Goal: Task Accomplishment & Management: Complete application form

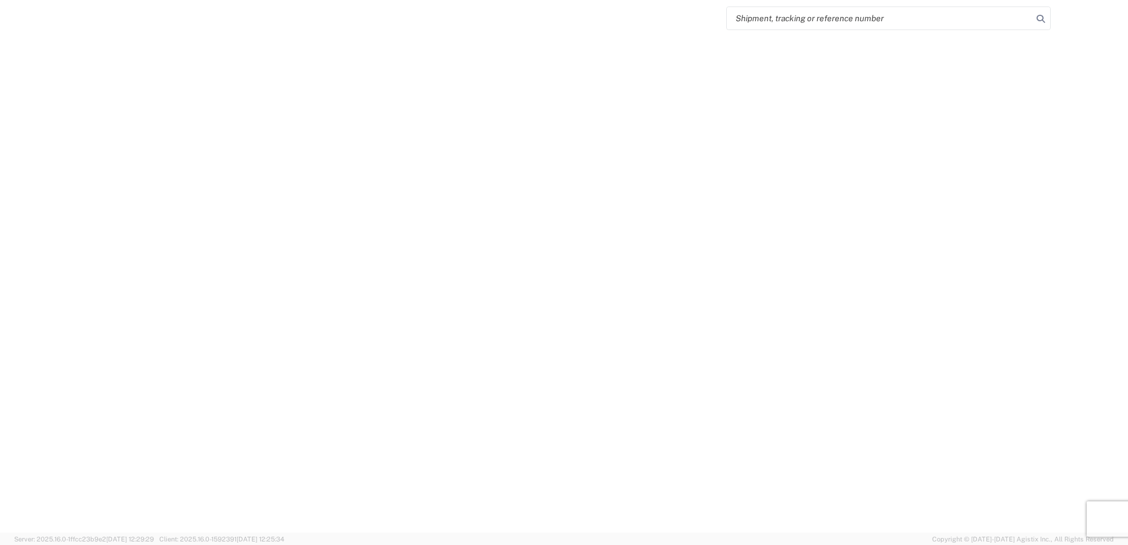
select select "FULL"
select select "LBS"
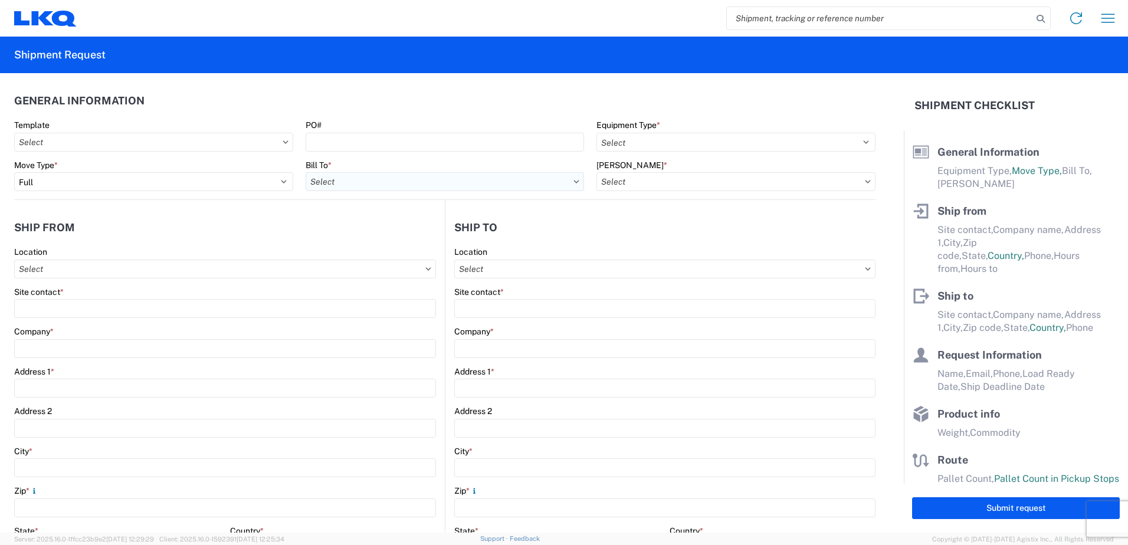
click at [400, 186] on input "Bill To *" at bounding box center [445, 181] width 279 height 19
type input "1760"
click at [381, 236] on div "1760 - LKQ Best Core" at bounding box center [409, 234] width 207 height 19
type input "1760 - LKQ Best Core"
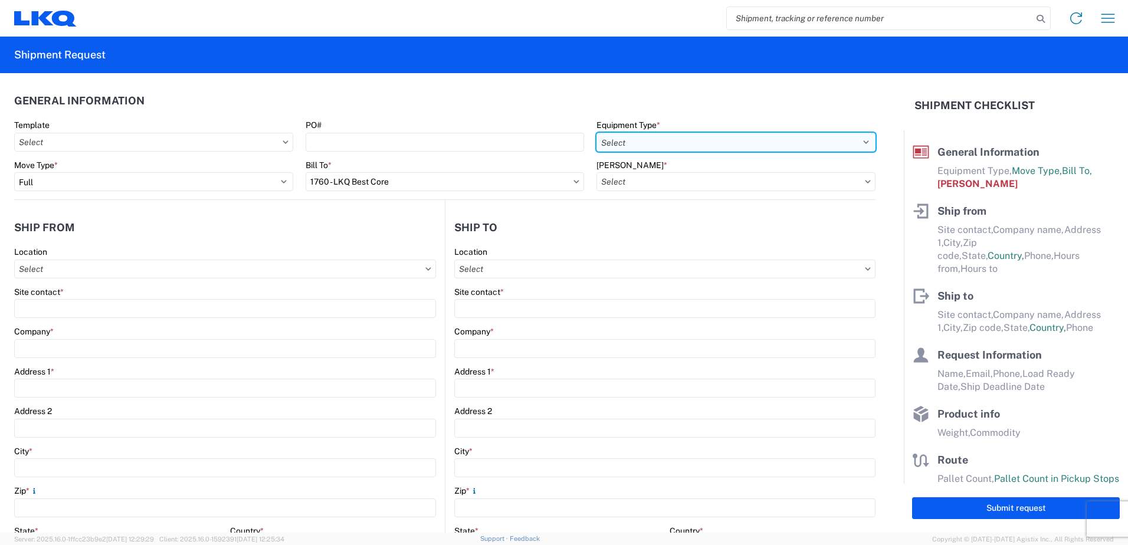
click at [699, 141] on select "Select 53’ Dry Van Flatbed Dropdeck (van) Lowboy (flatbed) Rail" at bounding box center [736, 142] width 279 height 19
select select "STDV"
click at [597, 133] on select "Select 53’ Dry Van Flatbed Dropdeck (van) Lowboy (flatbed) Rail" at bounding box center [736, 142] width 279 height 19
click at [678, 178] on input "[PERSON_NAME] *" at bounding box center [736, 181] width 279 height 19
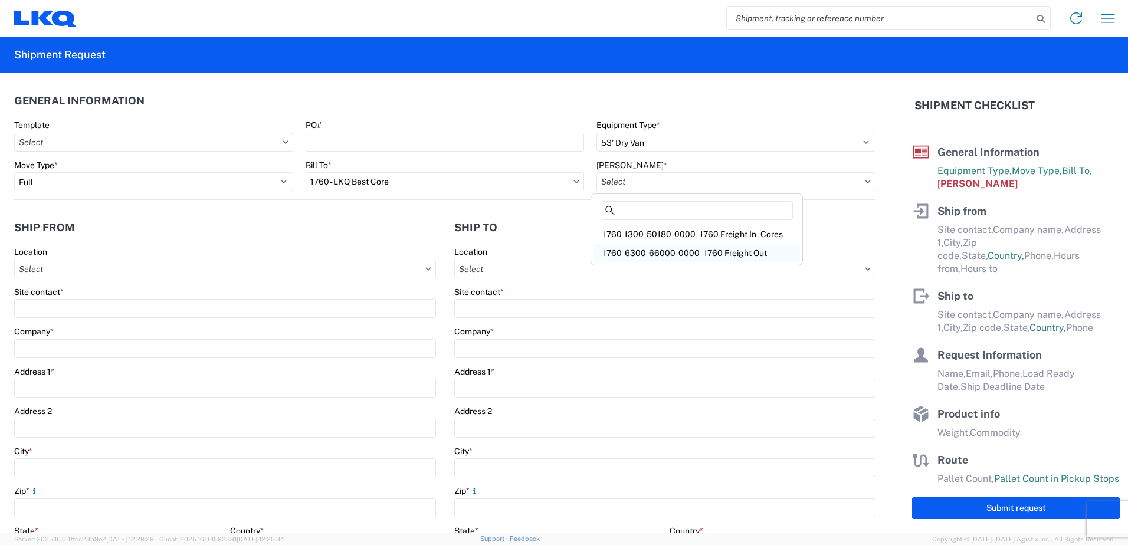
click at [658, 254] on div "1760-6300-66000-0000 - 1760 Freight Out" at bounding box center [697, 253] width 207 height 19
type input "1760-6300-66000-0000 - 1760 Freight Out"
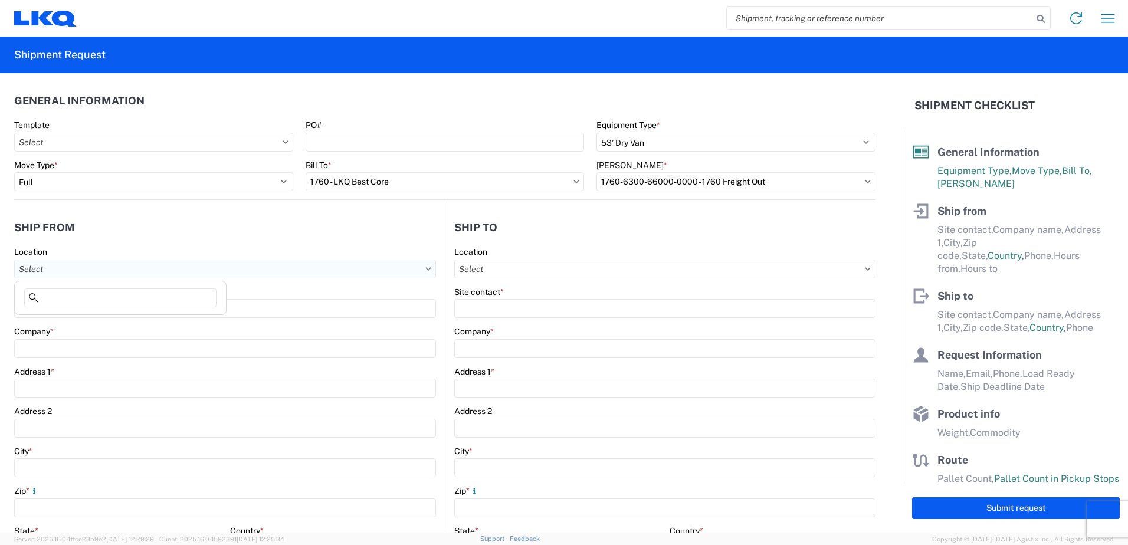
click at [57, 273] on input "Location" at bounding box center [225, 269] width 422 height 19
type input "1760"
click at [57, 320] on div "1760 - LKQ Best Core" at bounding box center [120, 321] width 207 height 19
type input "1760 - LKQ Best Core"
type input "LKQ Corporation"
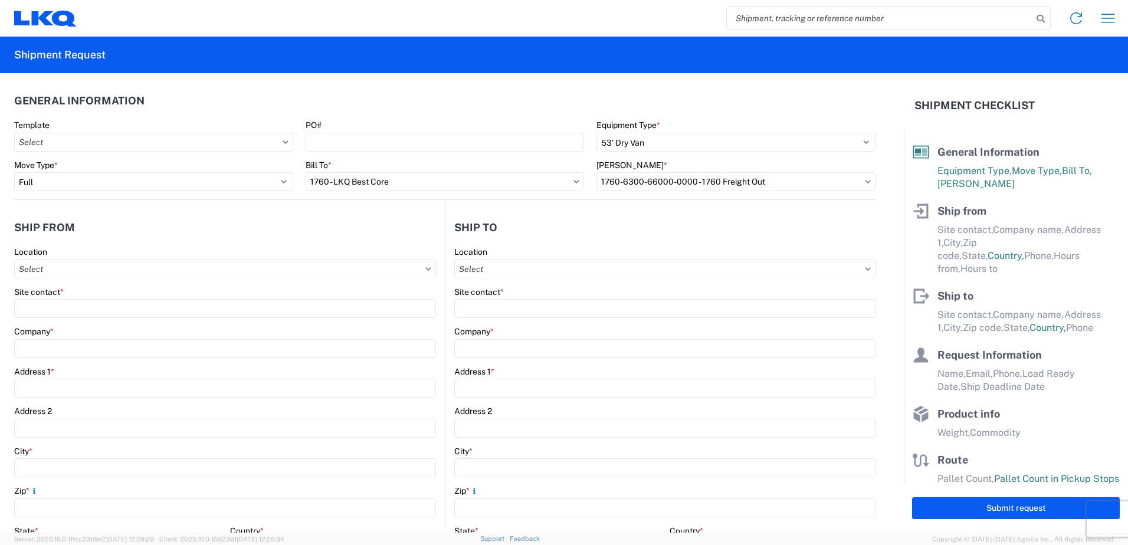
type input "[STREET_ADDRESS]"
type input "[GEOGRAPHIC_DATA]"
type input "77038"
select select "[GEOGRAPHIC_DATA]"
select select "US"
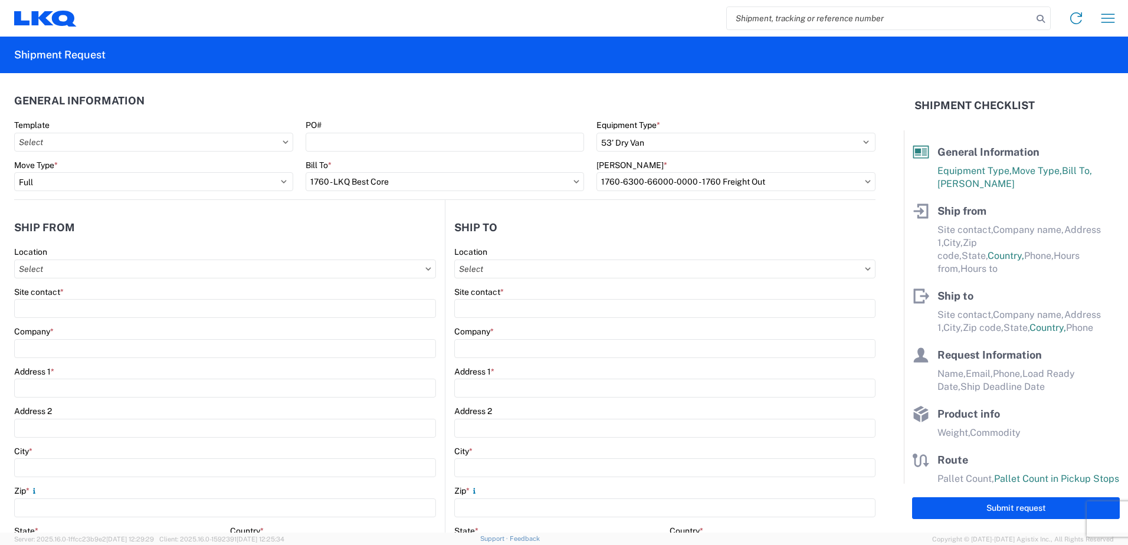
type input "[PHONE_NUMBER]"
type input "06:00"
type input "14:30"
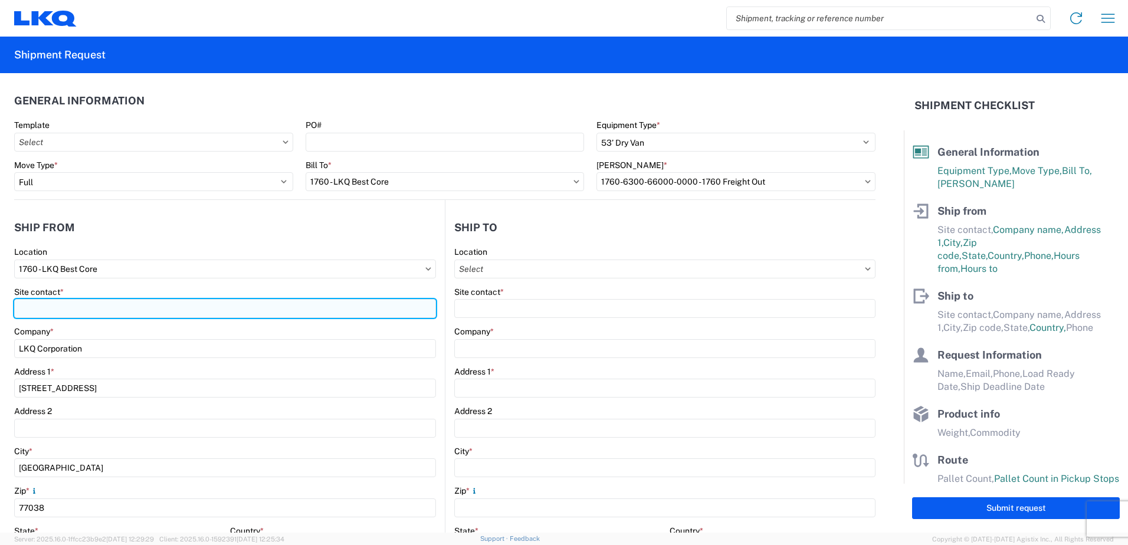
click at [67, 308] on input "Site contact *" at bounding box center [225, 308] width 422 height 19
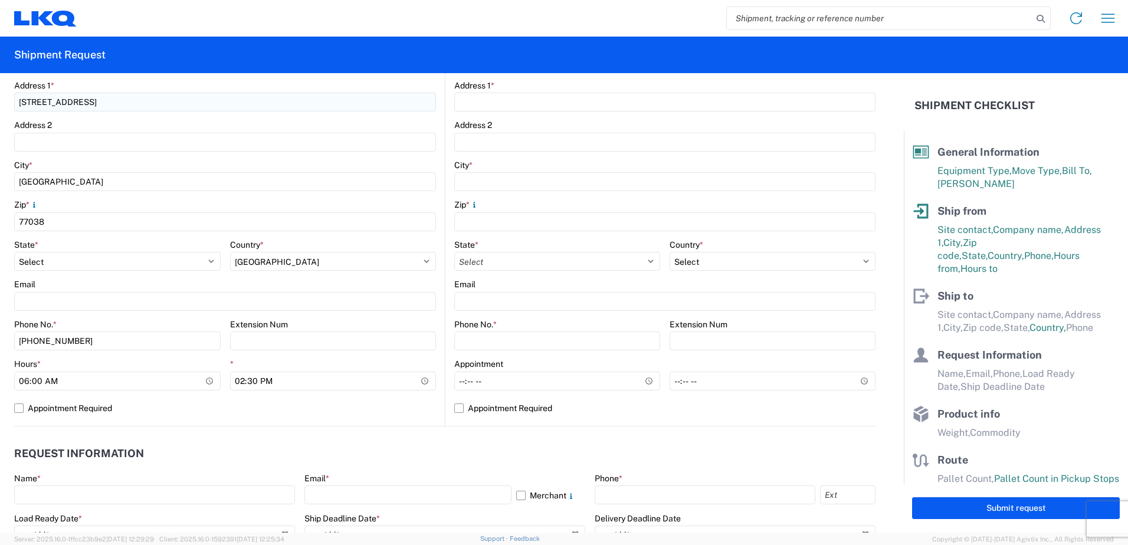
scroll to position [295, 0]
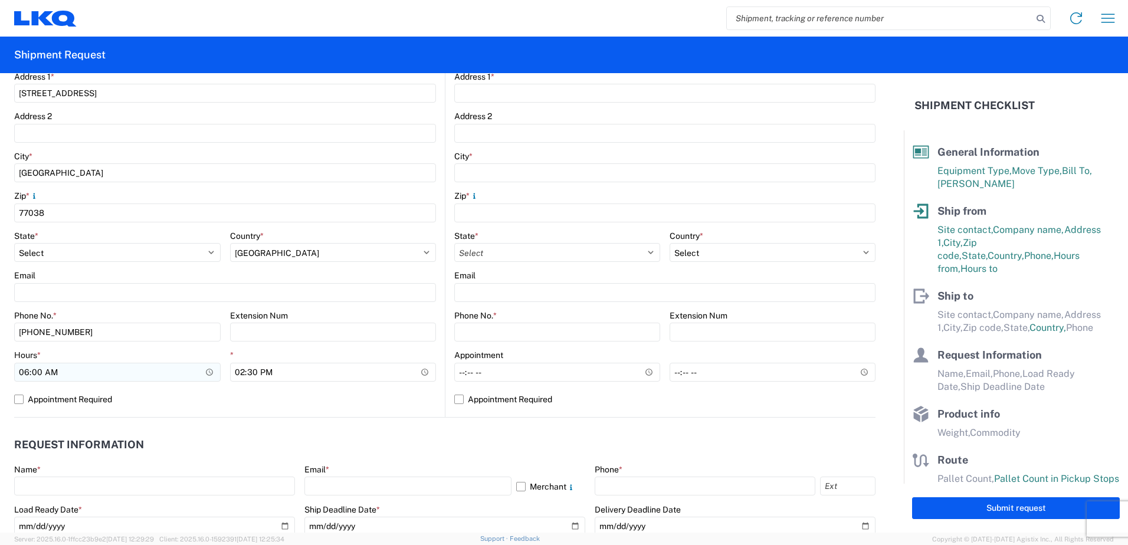
type input "[PERSON_NAME]"
click at [28, 373] on input "06:00" at bounding box center [117, 372] width 207 height 19
type input "08:00"
click at [239, 368] on input "14:30" at bounding box center [333, 372] width 207 height 19
type input "12:30"
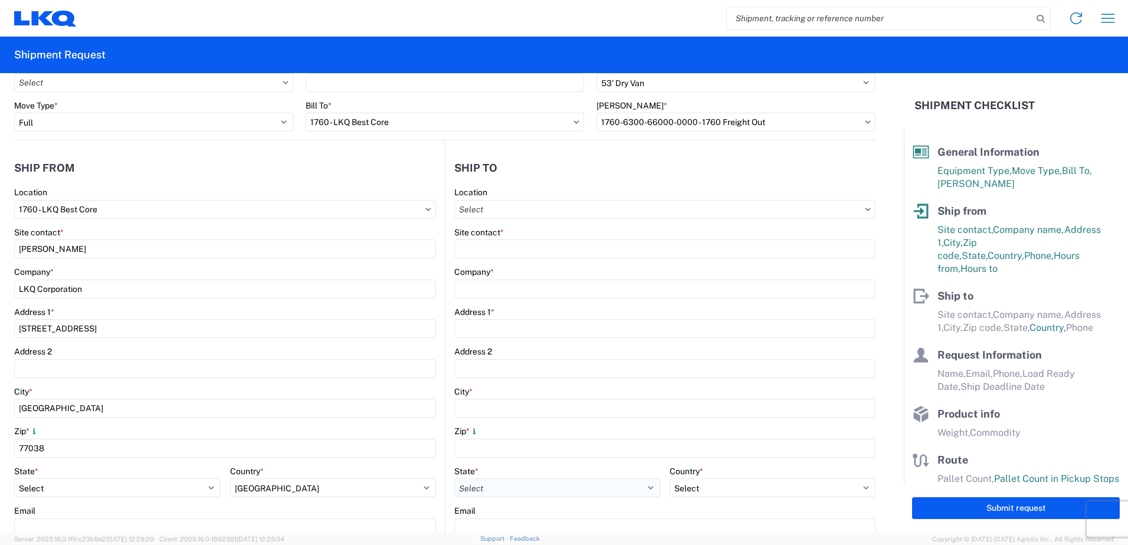
scroll to position [59, 0]
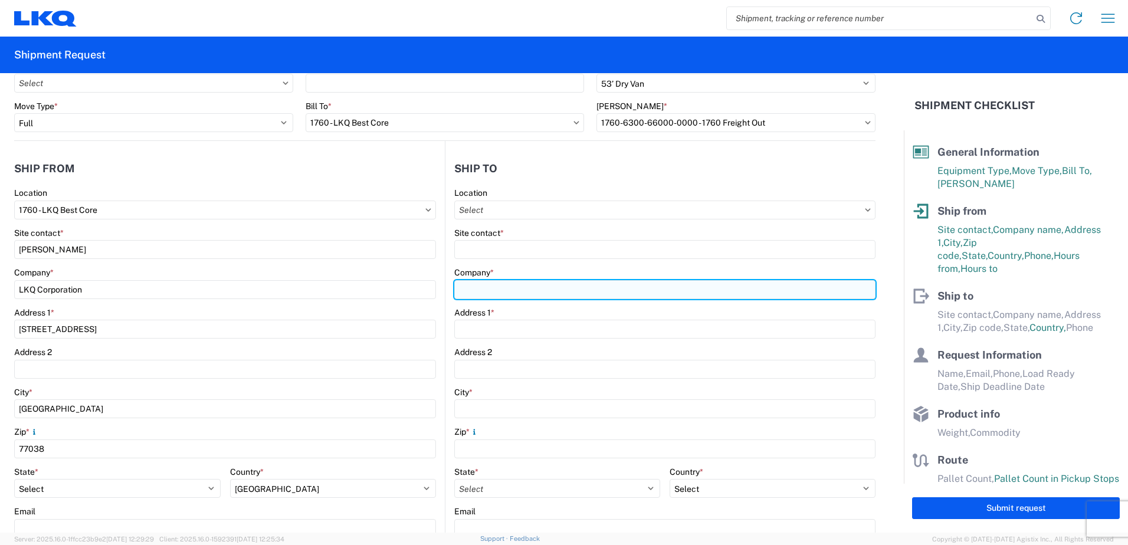
click at [488, 287] on input "Company *" at bounding box center [664, 289] width 421 height 19
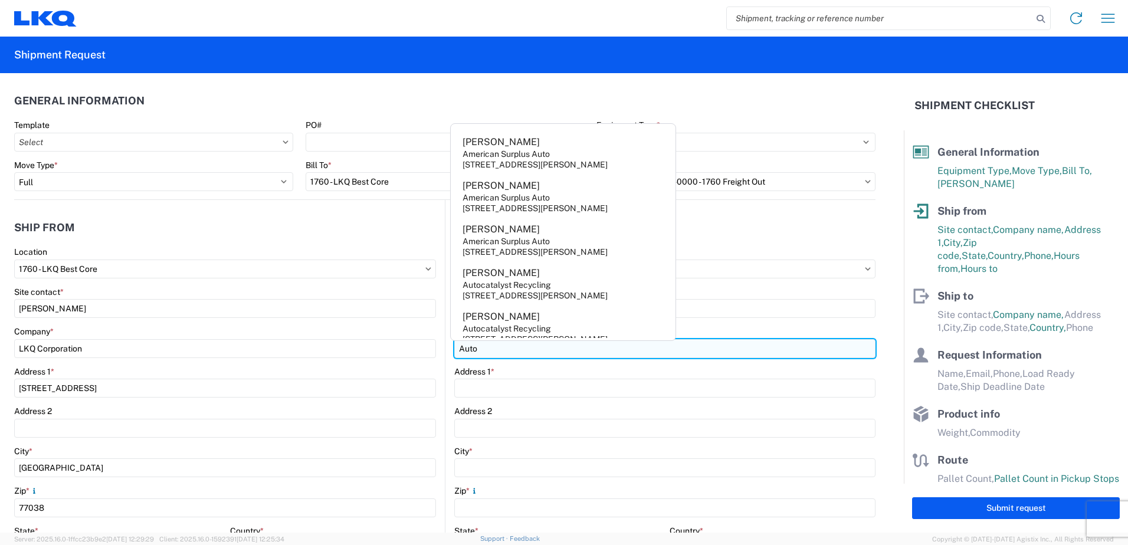
scroll to position [118, 0]
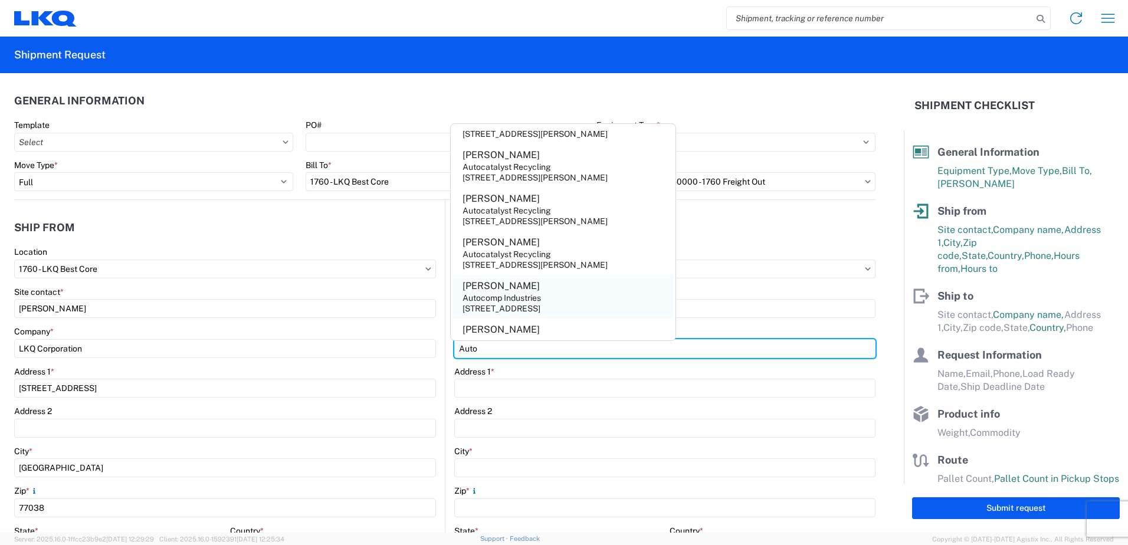
type input "Autocomp Industries"
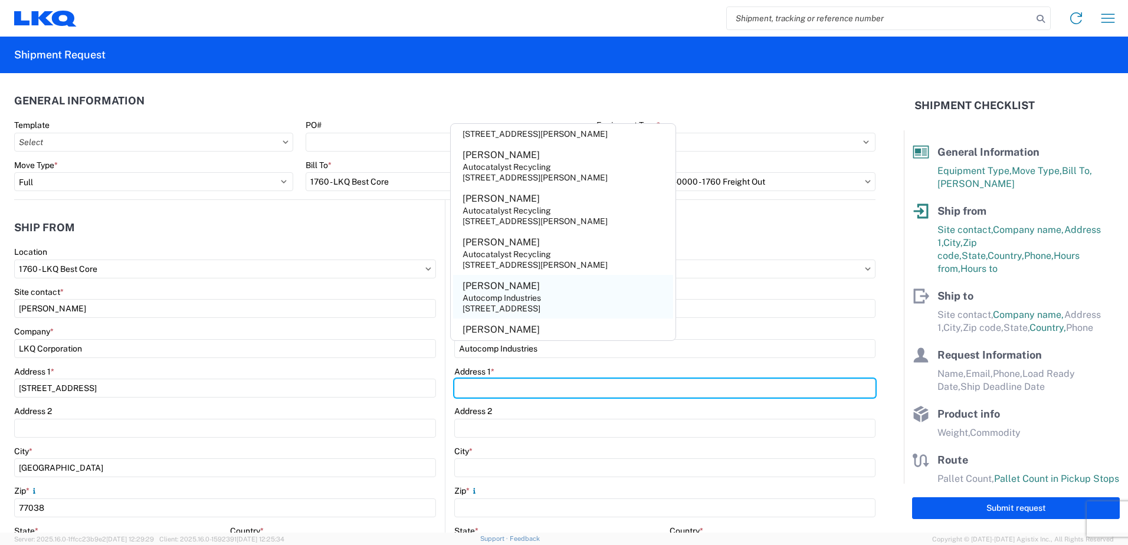
type input "[STREET_ADDRESS]"
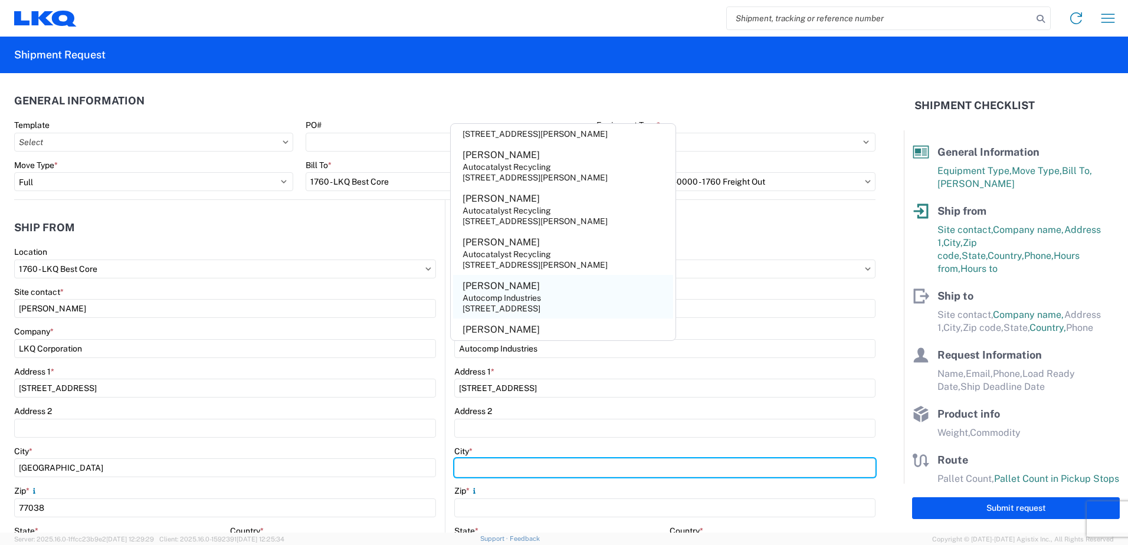
type input "[GEOGRAPHIC_DATA]"
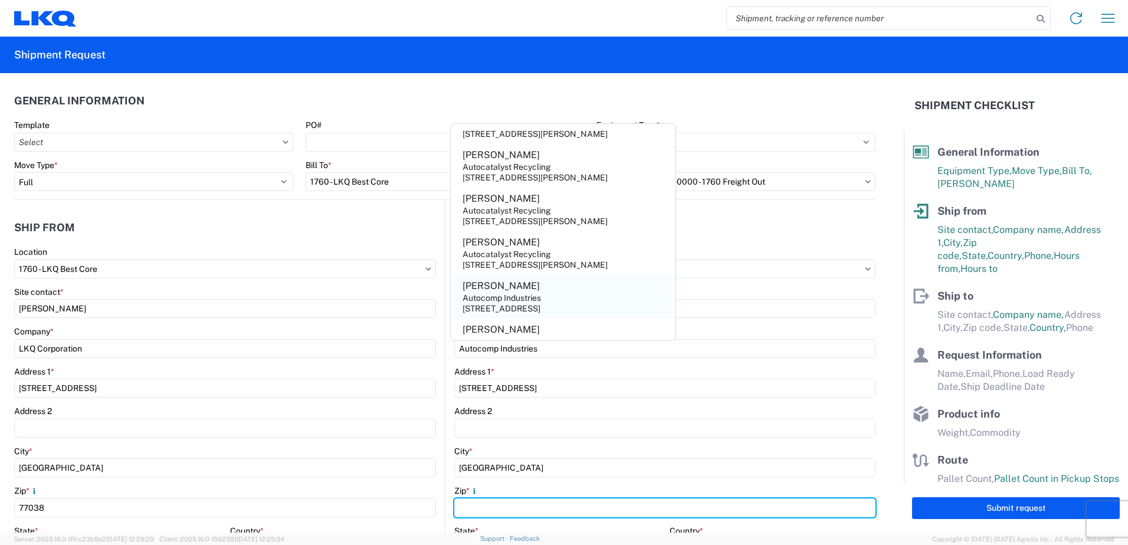
type input "77037"
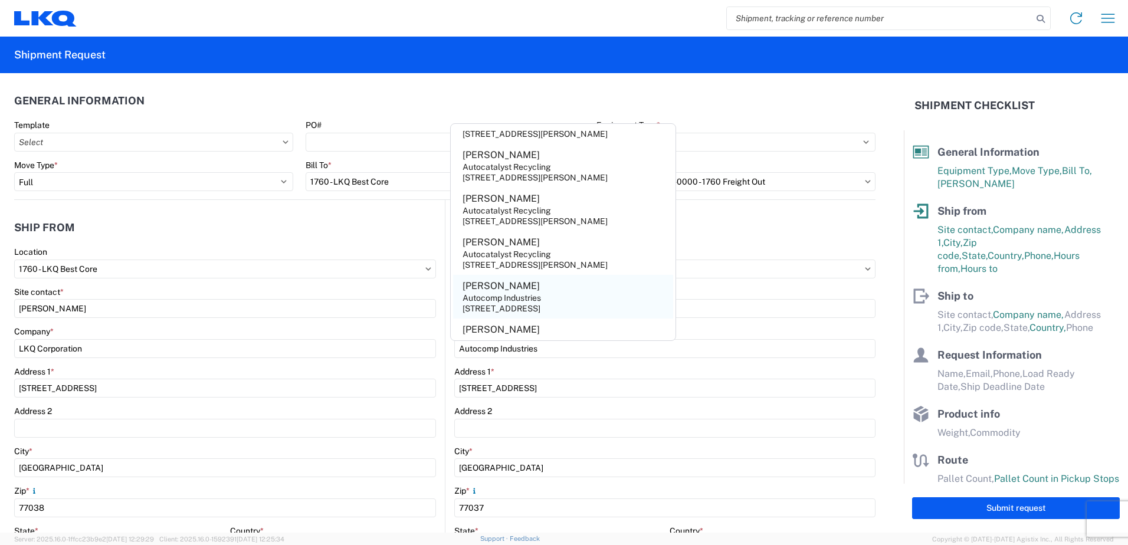
select select "[GEOGRAPHIC_DATA]"
type input "[EMAIL_ADDRESS][DOMAIN_NAME]"
type input "[PERSON_NAME]"
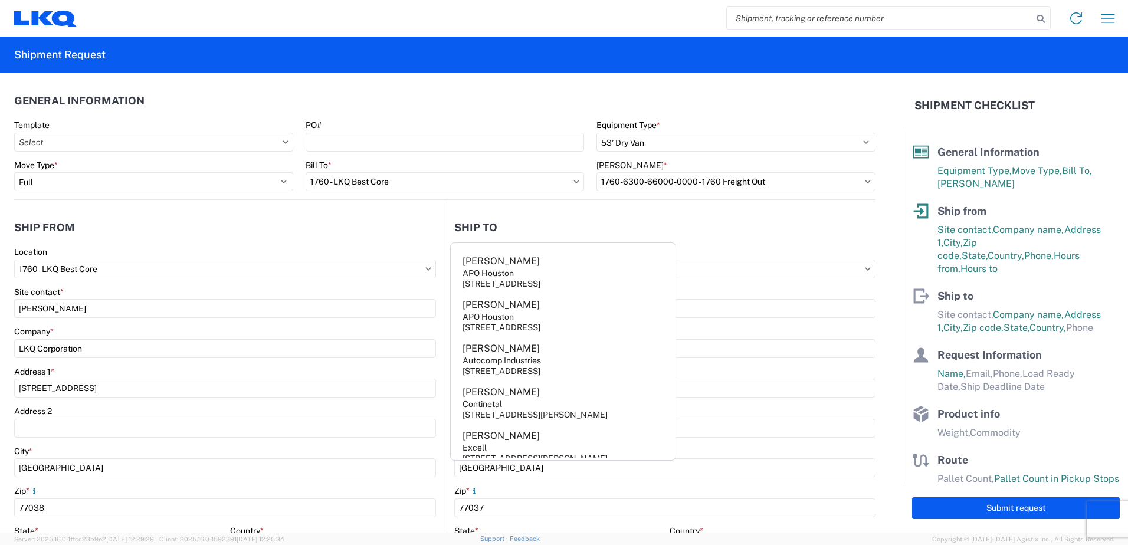
click at [435, 328] on main "1760 Location 1760 - LKQ Best Core Site contact * [PERSON_NAME] Company * LKQ C…" at bounding box center [229, 480] width 431 height 466
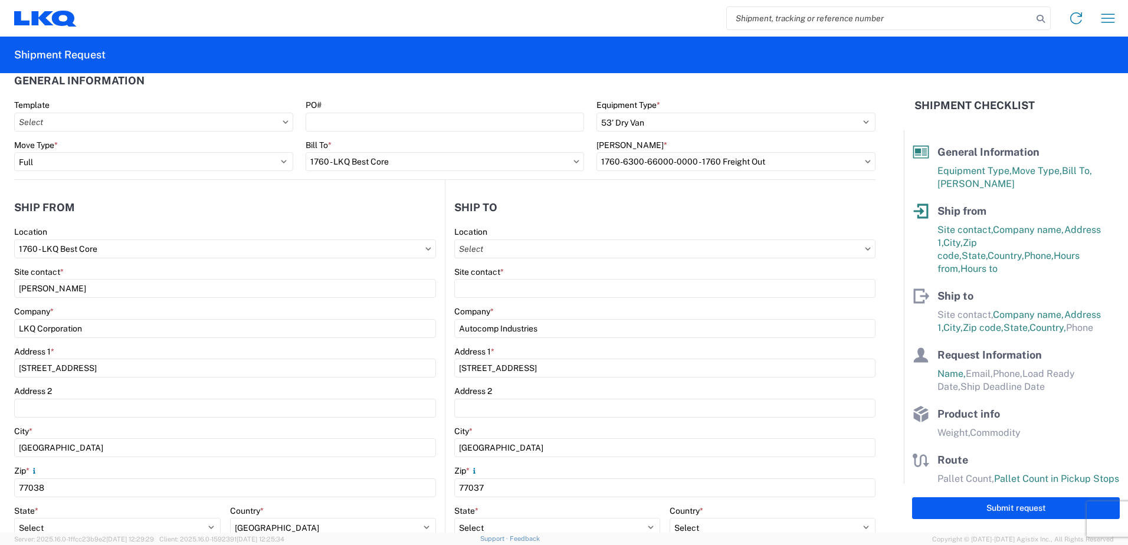
scroll to position [0, 0]
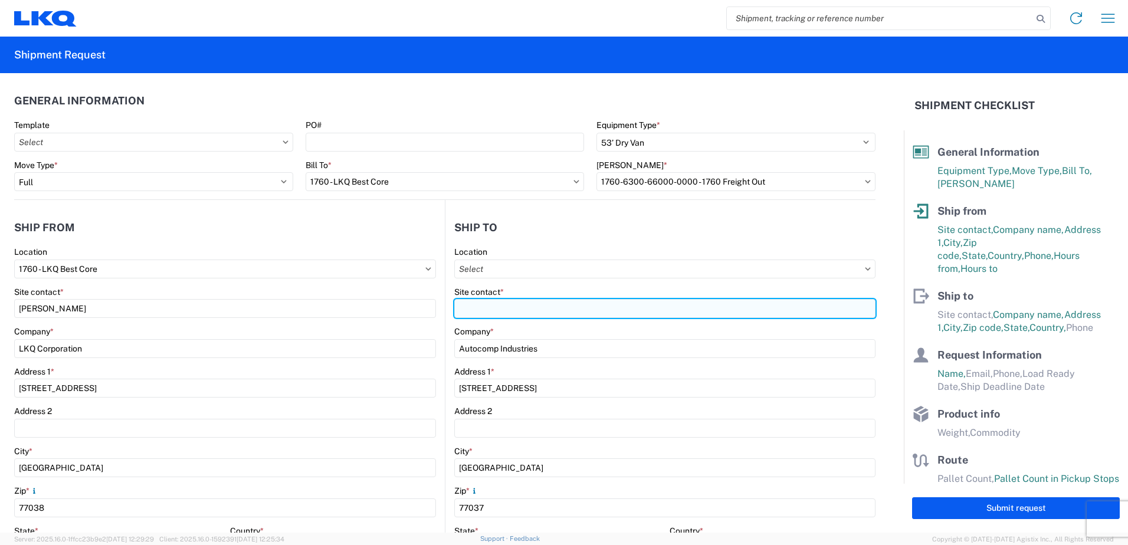
click at [469, 310] on input "Site contact *" at bounding box center [664, 308] width 421 height 19
type input "[PERSON_NAME]"
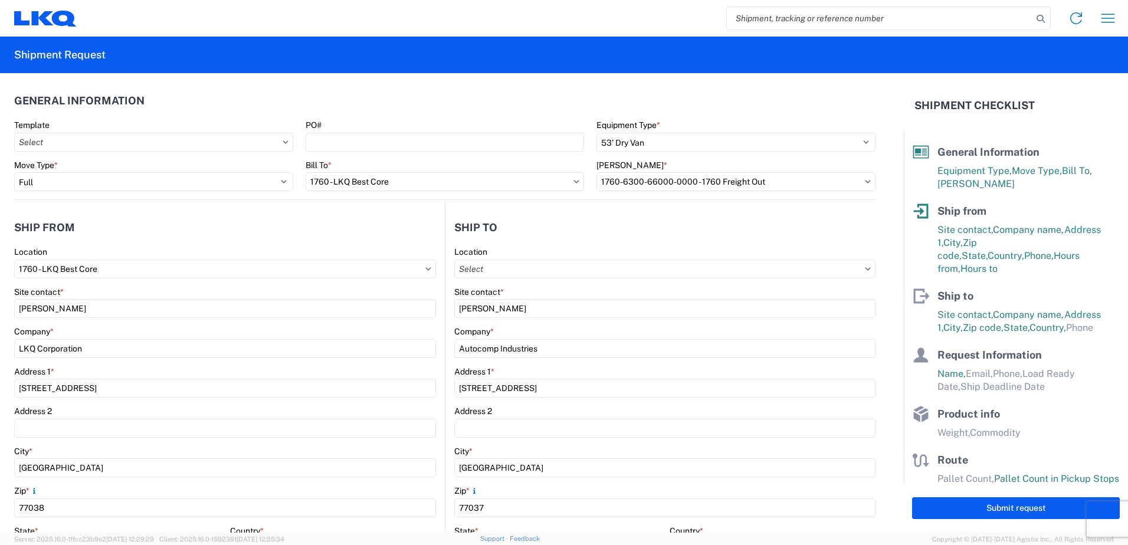
click at [509, 323] on agx-form-control-wrapper-v2 "Site contact * [PERSON_NAME]" at bounding box center [664, 307] width 421 height 40
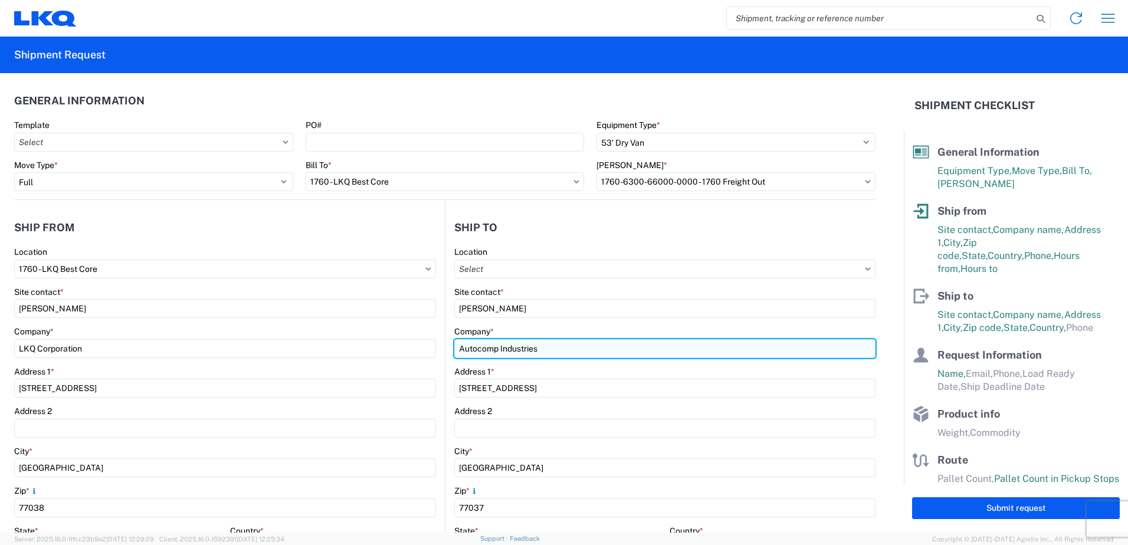
click at [551, 351] on input "Autocomp Industries" at bounding box center [664, 348] width 421 height 19
click at [545, 352] on input "Autocomp Industries" at bounding box center [664, 348] width 421 height 19
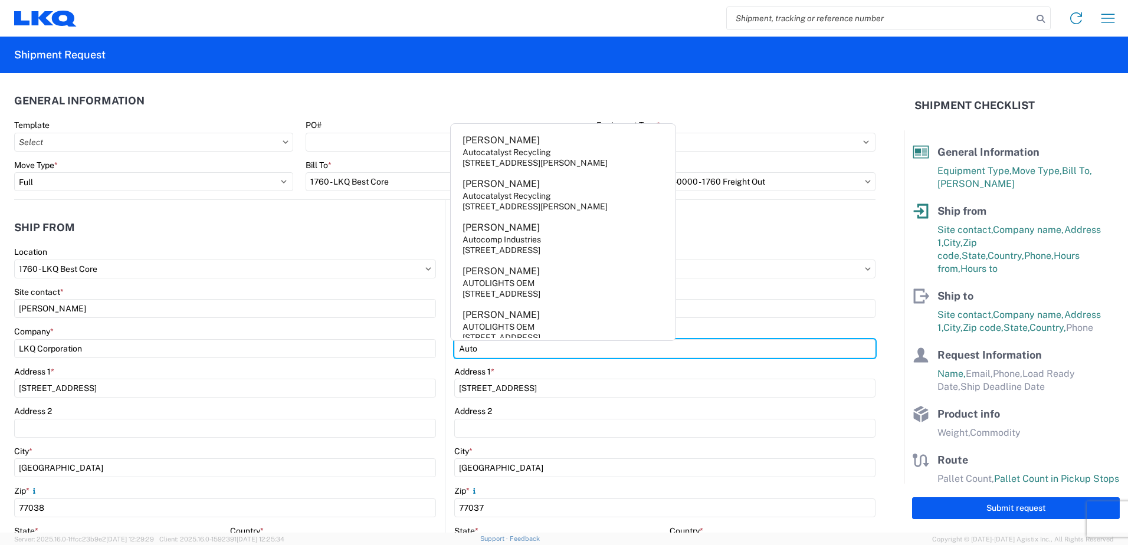
scroll to position [177, 0]
type input "Auto"
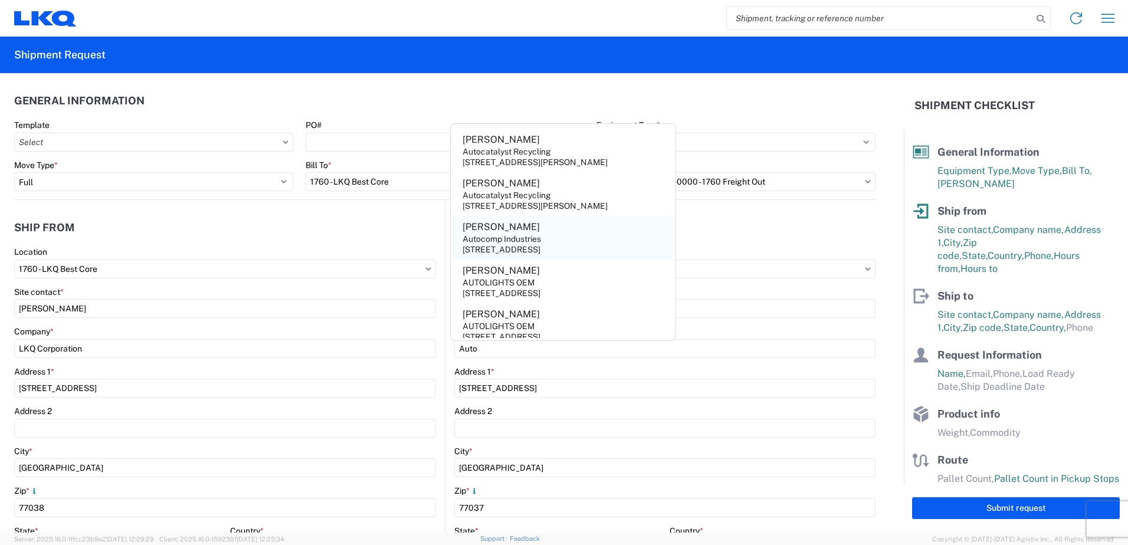
click at [527, 238] on div "Autocomp Industries" at bounding box center [502, 239] width 78 height 11
type input "[PERSON_NAME]"
type input "Autocomp Industries"
select select "US"
type input "[PHONE_NUMBER]"
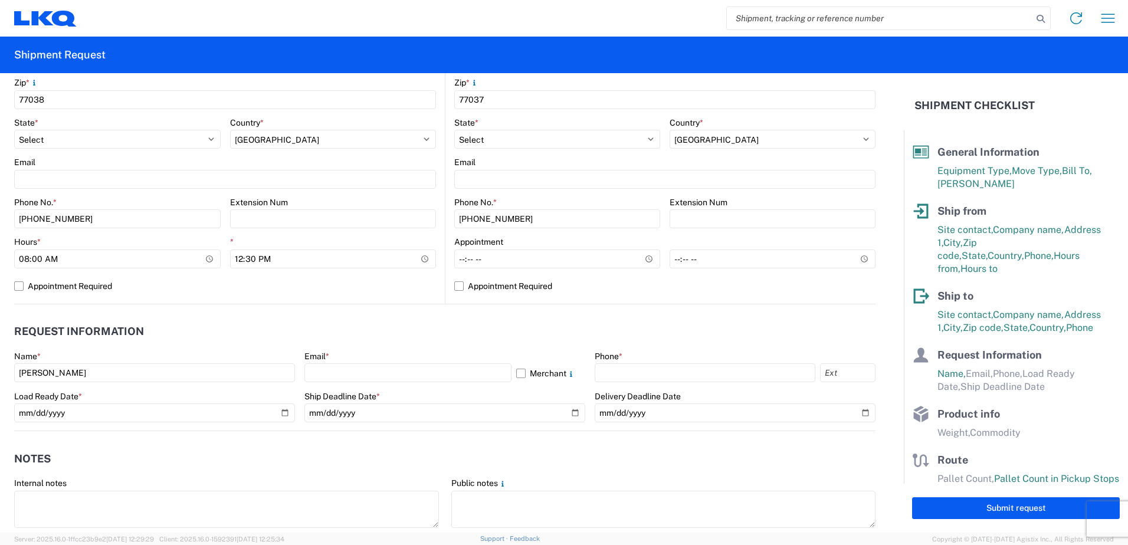
scroll to position [413, 0]
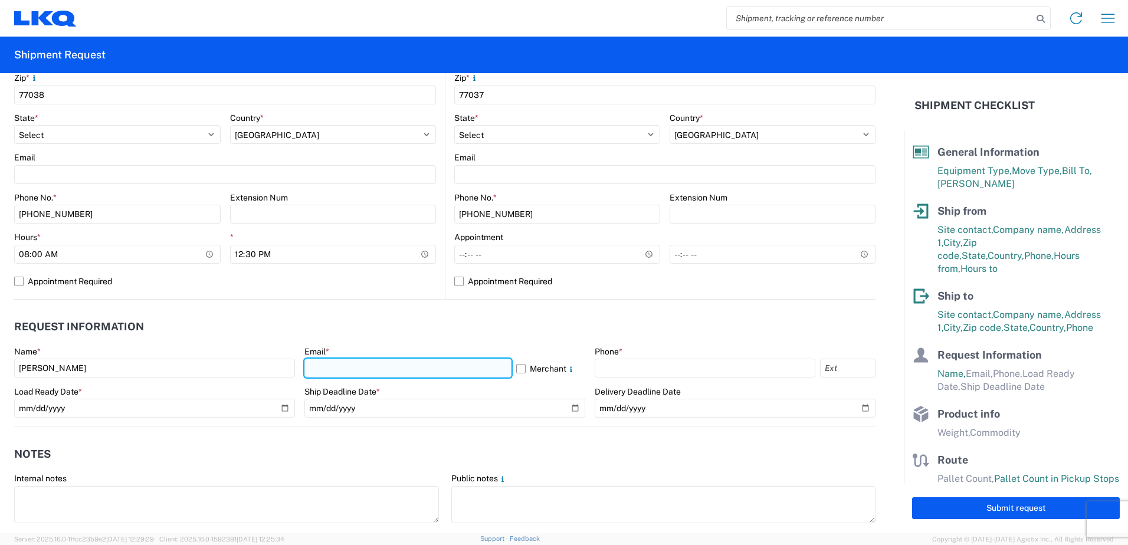
click at [350, 365] on input "text" at bounding box center [408, 368] width 207 height 19
type input "[EMAIL_ADDRESS][DOMAIN_NAME]"
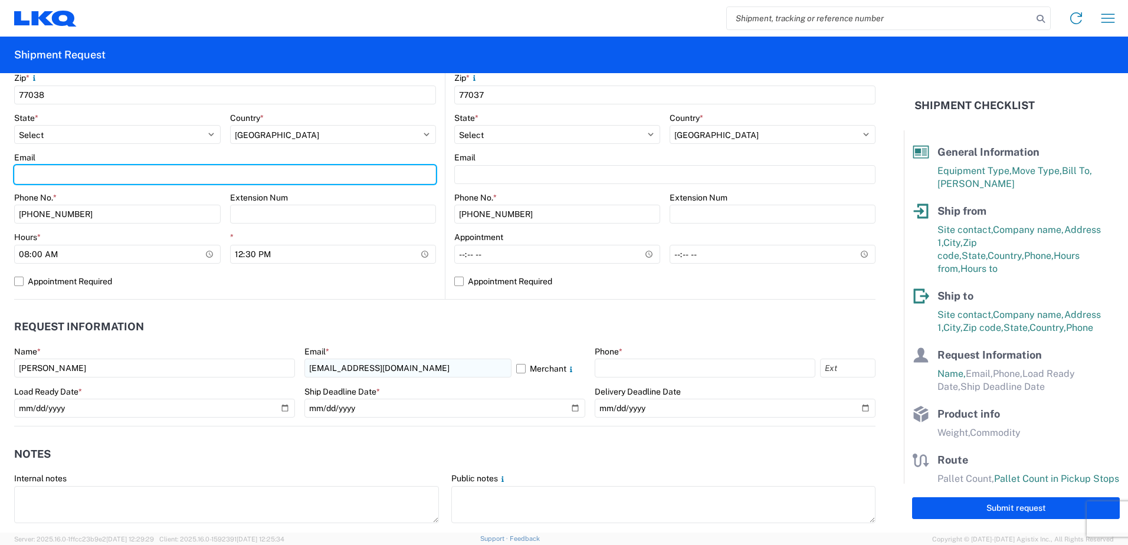
type input "[EMAIL_ADDRESS][DOMAIN_NAME]"
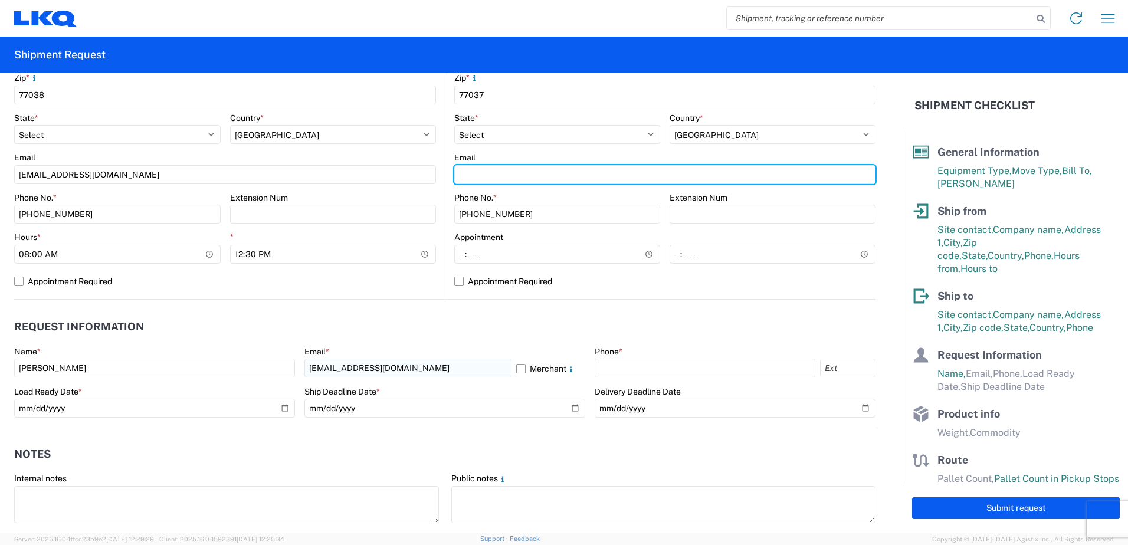
type input "[EMAIL_ADDRESS][DOMAIN_NAME]"
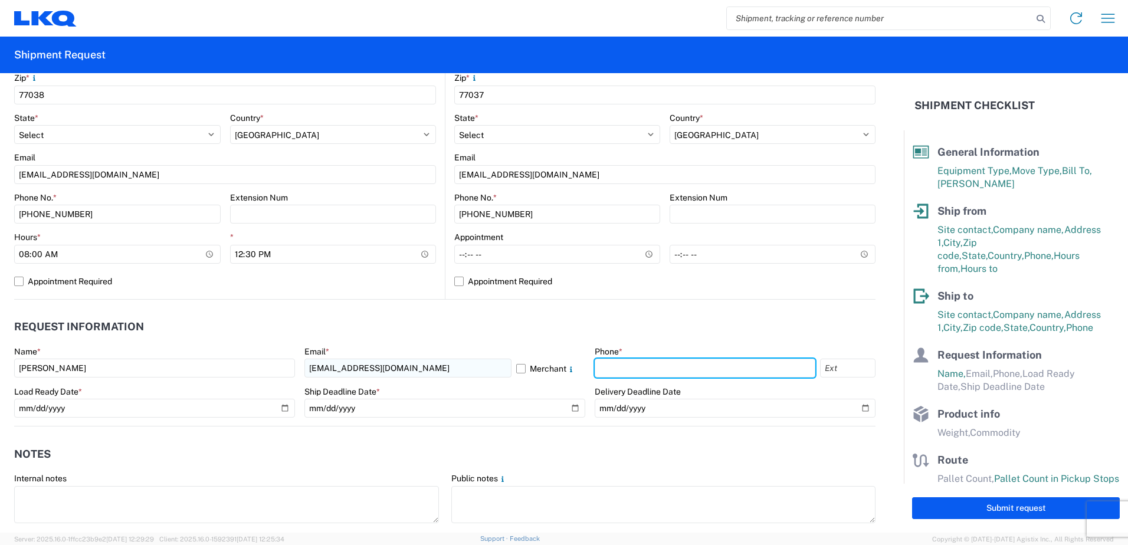
type input "2818861028"
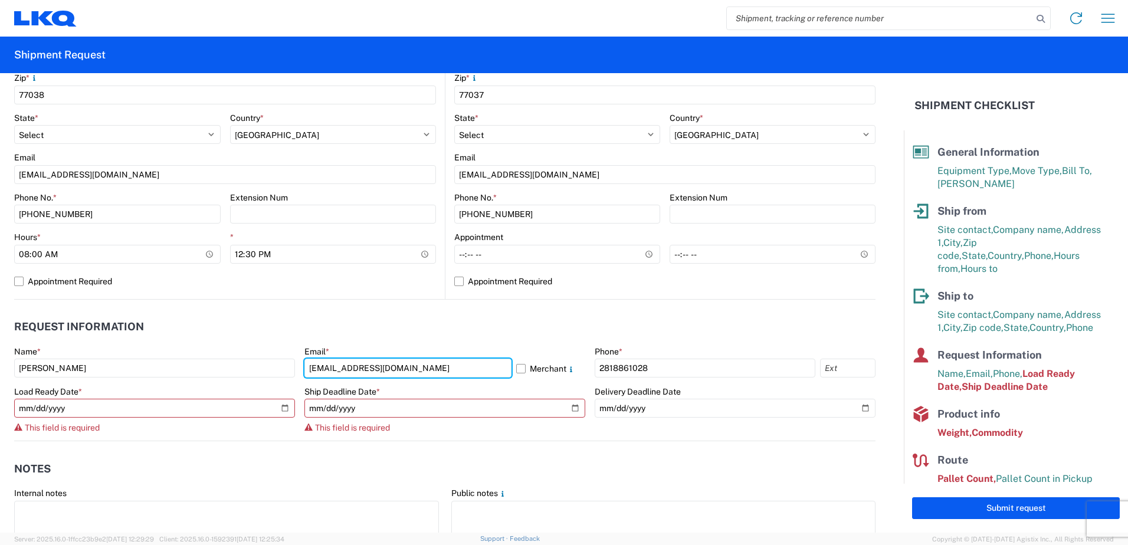
type input "[EMAIL_ADDRESS][DOMAIN_NAME]"
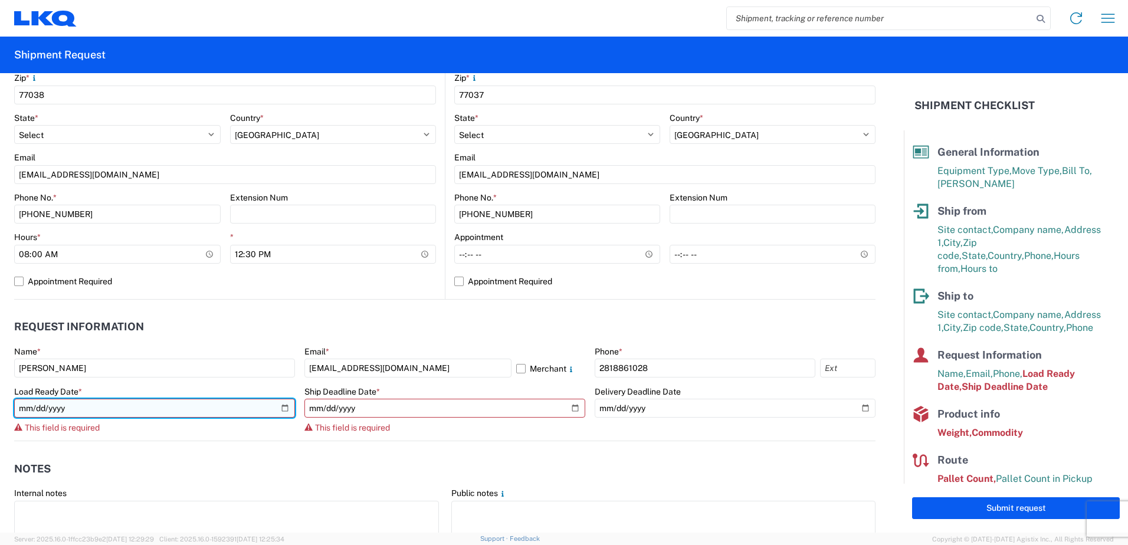
click at [284, 411] on input "date" at bounding box center [154, 408] width 281 height 19
type input "[DATE]"
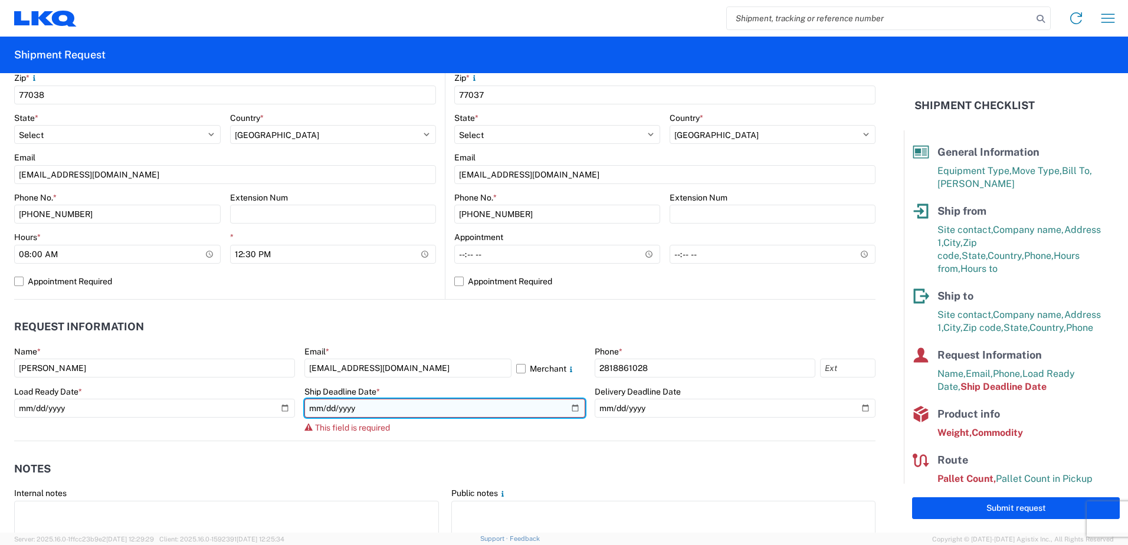
click at [568, 407] on input "date" at bounding box center [445, 408] width 281 height 19
type input "[DATE]"
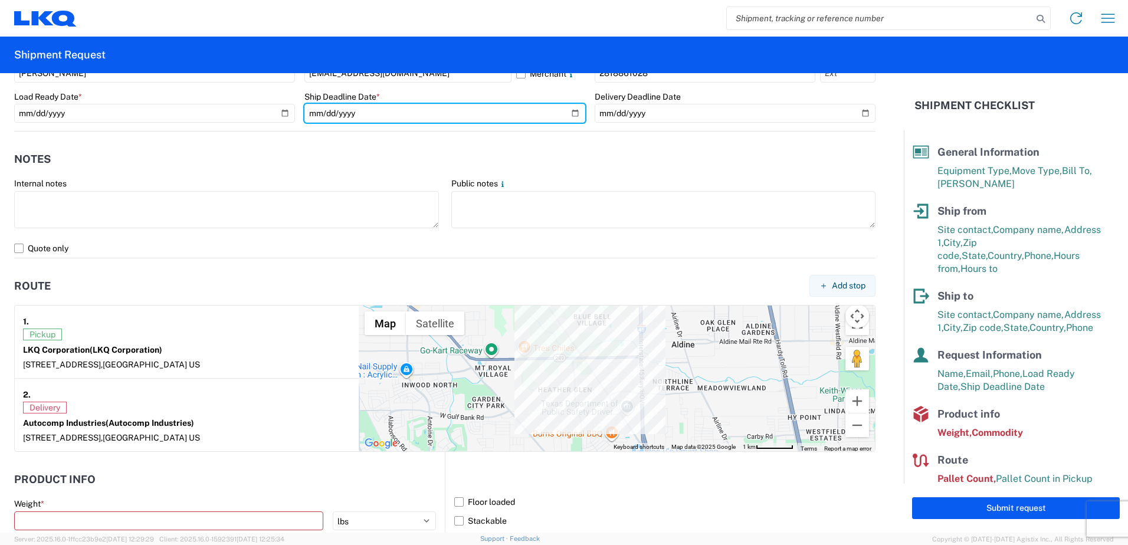
scroll to position [885, 0]
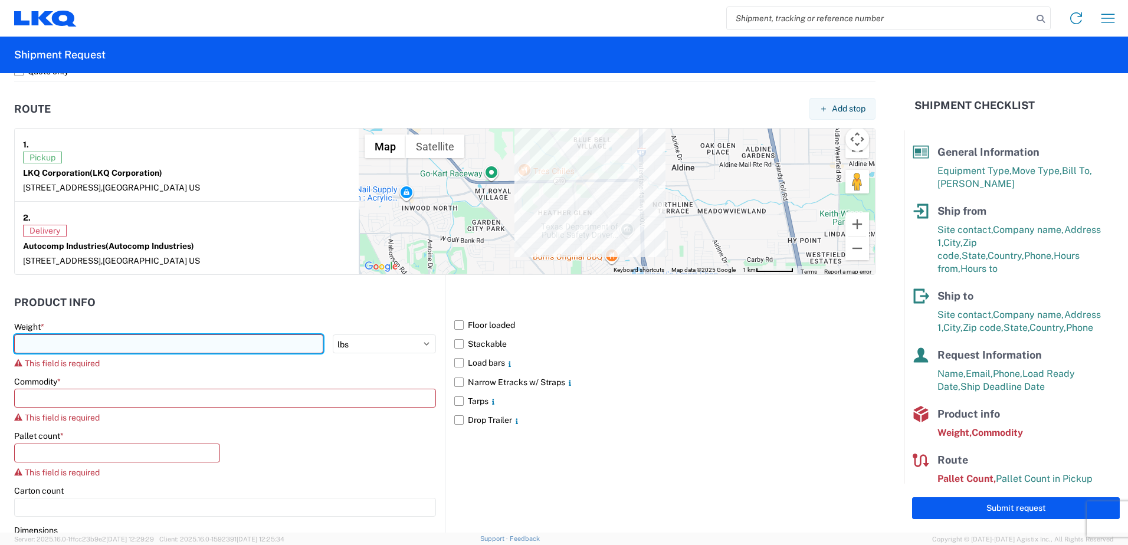
click at [55, 344] on input "number" at bounding box center [168, 344] width 309 height 19
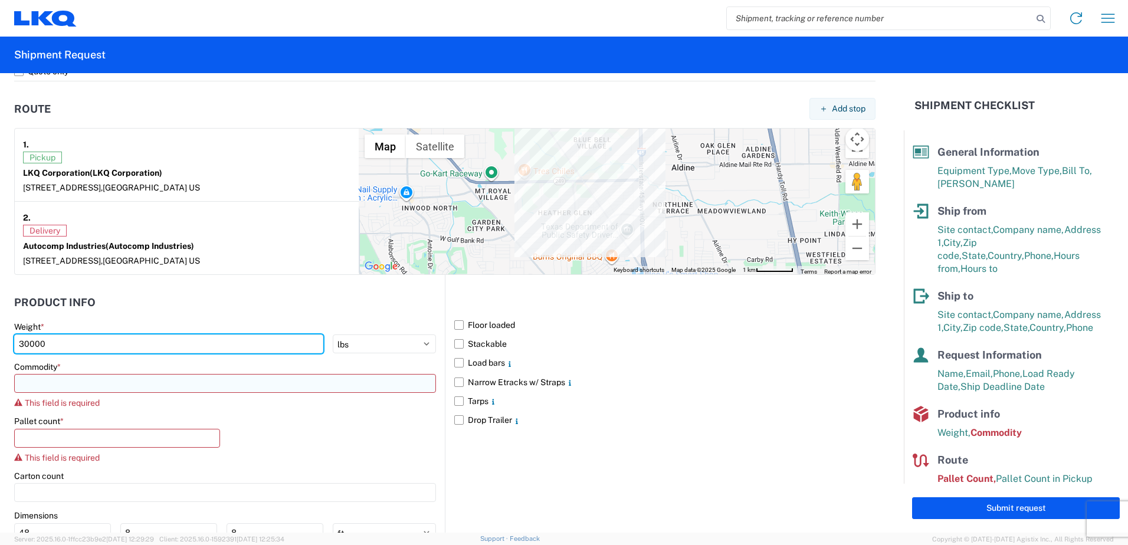
type input "30000"
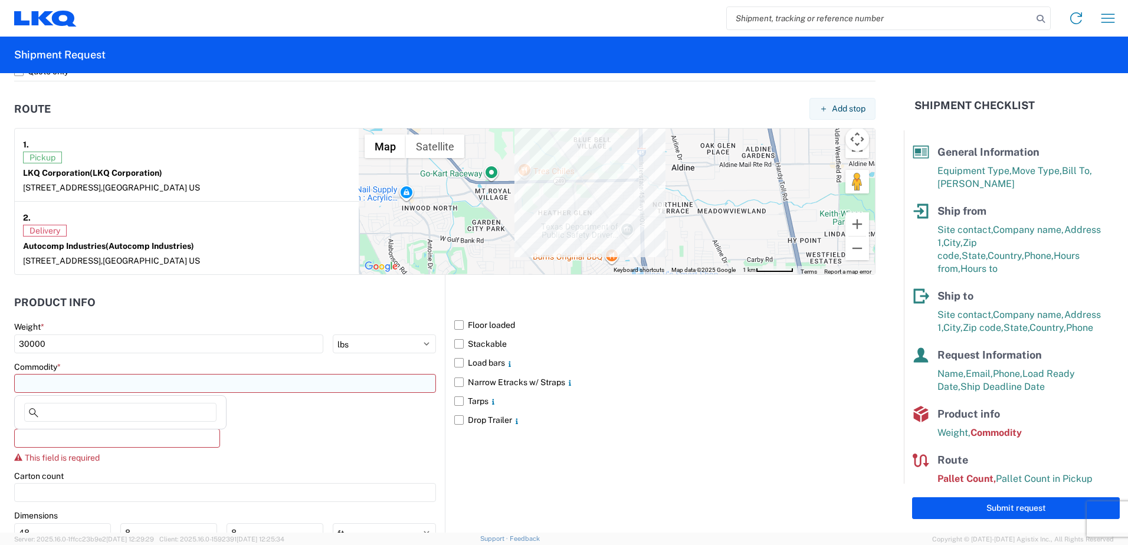
click at [44, 388] on input at bounding box center [225, 383] width 422 height 19
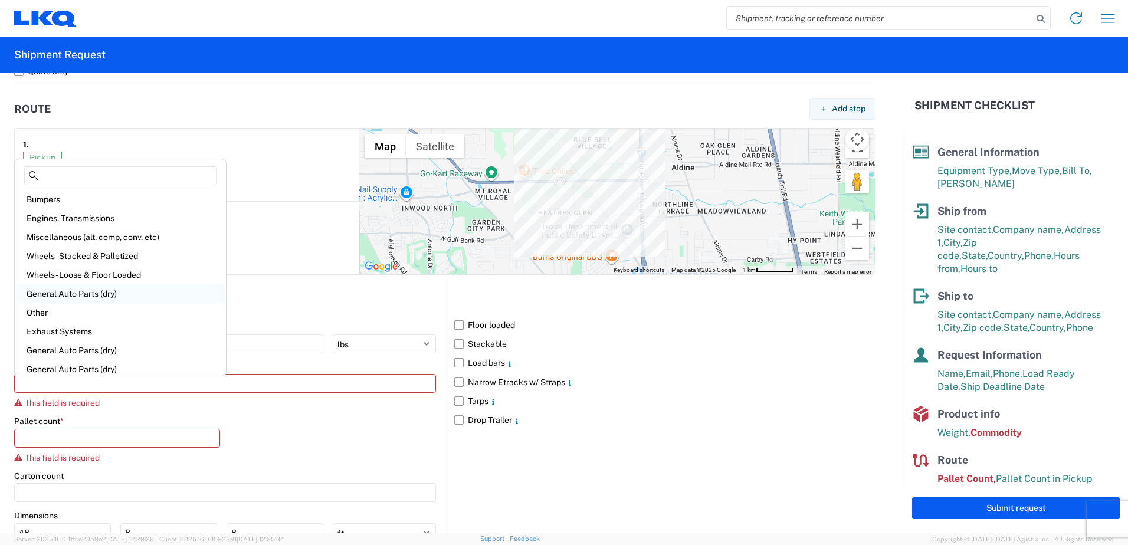
click at [51, 293] on div "General Auto Parts (dry)" at bounding box center [120, 293] width 207 height 19
type input "General Auto Parts (dry)"
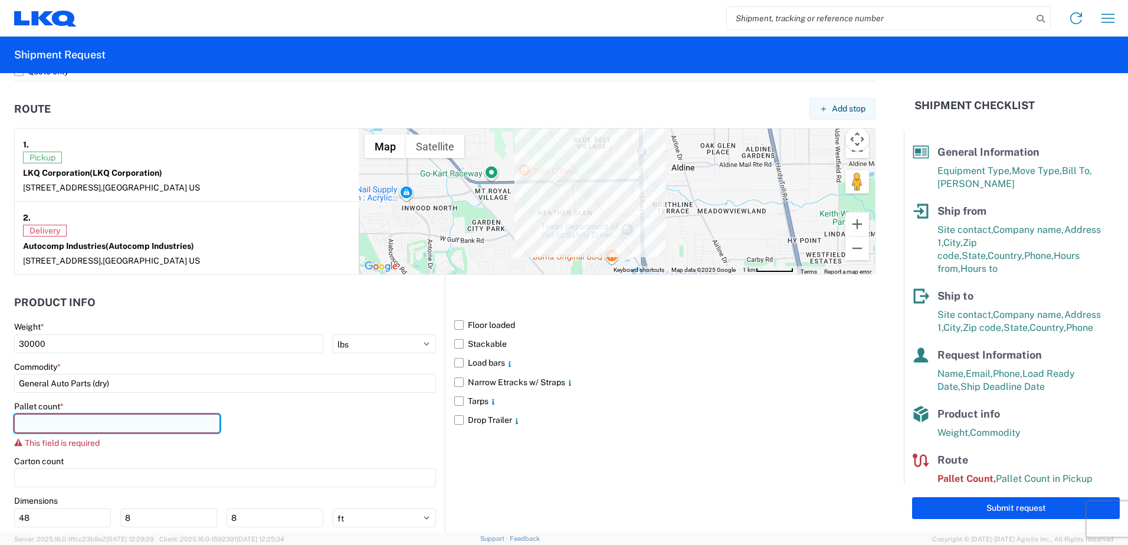
click at [54, 425] on input "number" at bounding box center [117, 423] width 206 height 19
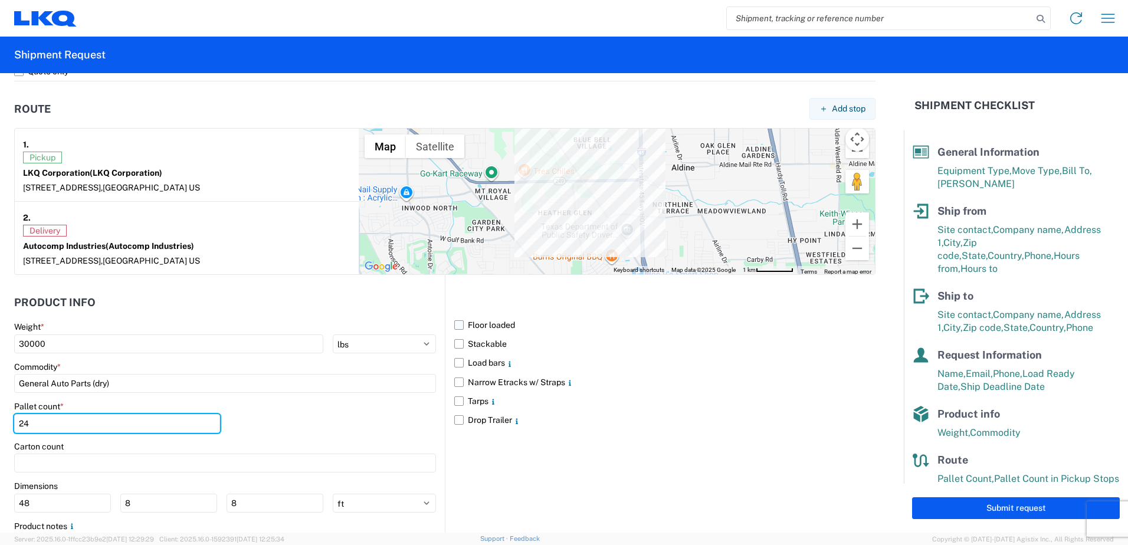
type input "24"
click at [499, 326] on label "Floor loaded" at bounding box center [664, 325] width 421 height 19
click at [0, 0] on input "Floor loaded" at bounding box center [0, 0] width 0 height 0
click at [487, 341] on label "Stackable" at bounding box center [664, 344] width 421 height 19
click at [0, 0] on input "Stackable" at bounding box center [0, 0] width 0 height 0
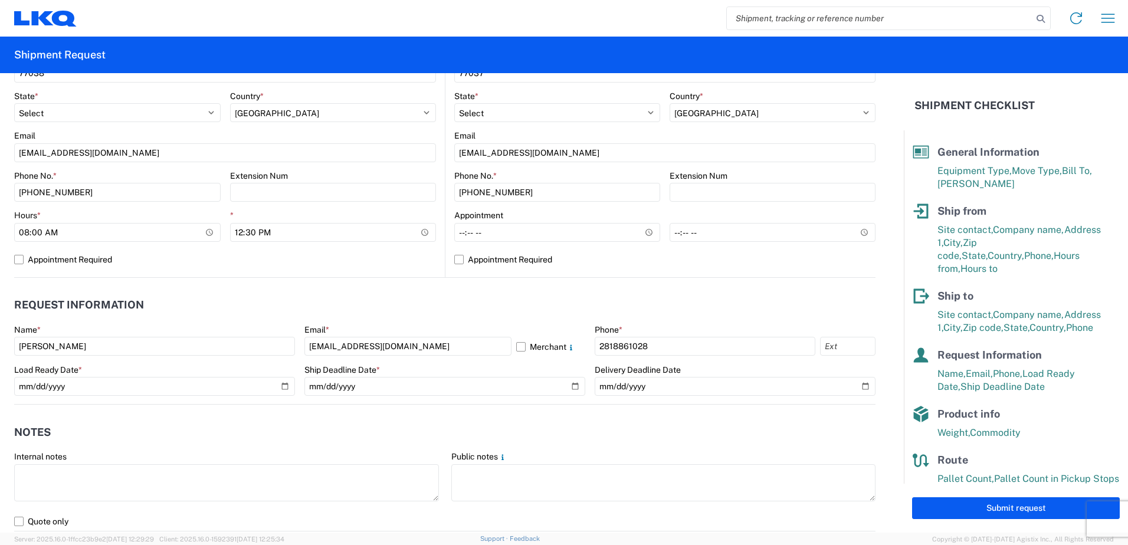
scroll to position [413, 0]
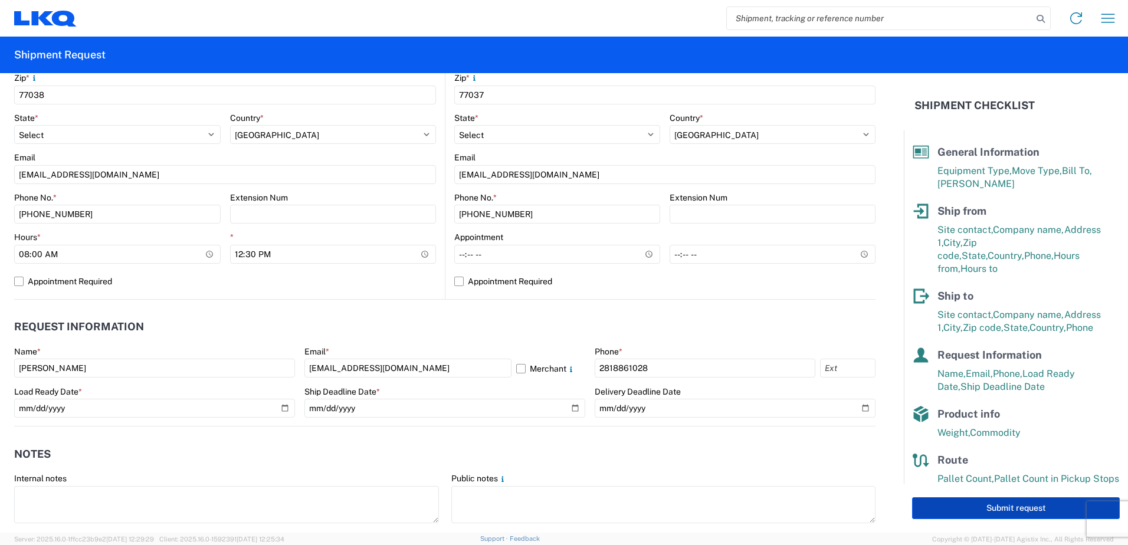
click at [940, 513] on button "Submit request" at bounding box center [1016, 508] width 208 height 22
select select "US"
